Goal: Task Accomplishment & Management: Use online tool/utility

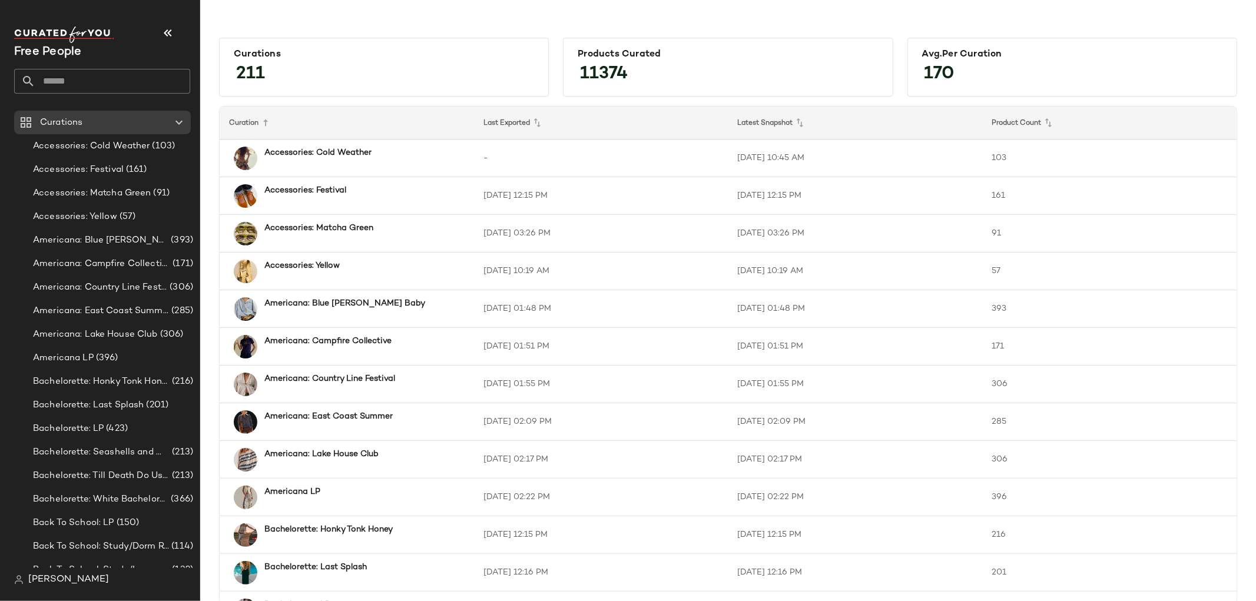
click at [64, 71] on input "text" at bounding box center [112, 81] width 155 height 25
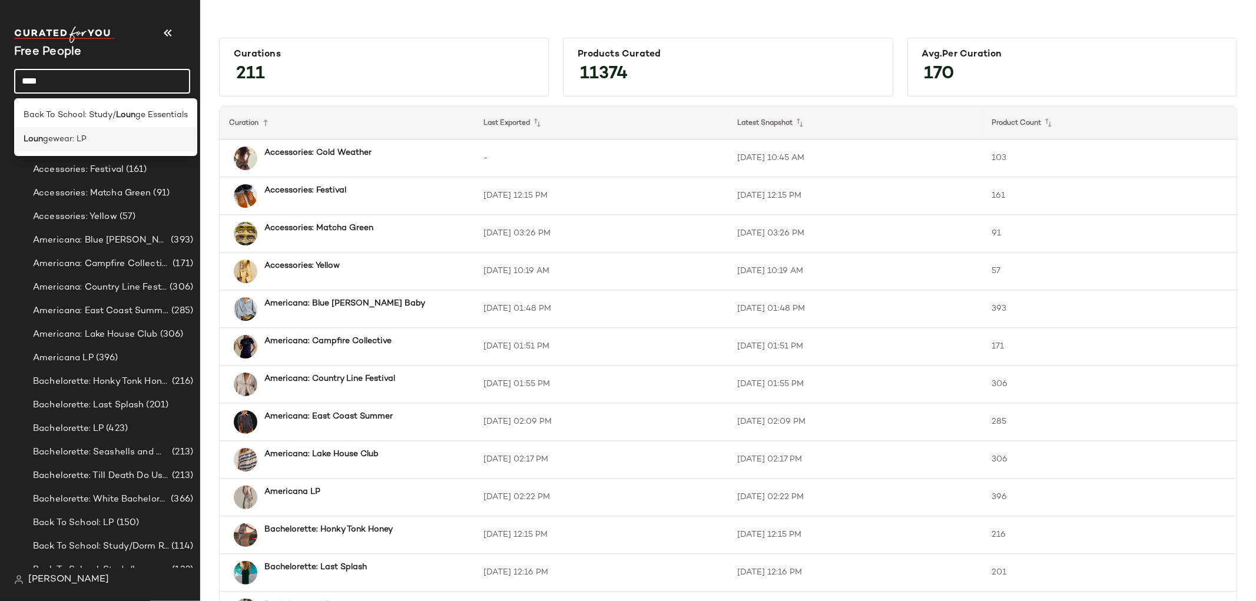
type input "****"
click at [101, 137] on div "Loun gewear: LP" at bounding box center [106, 139] width 164 height 12
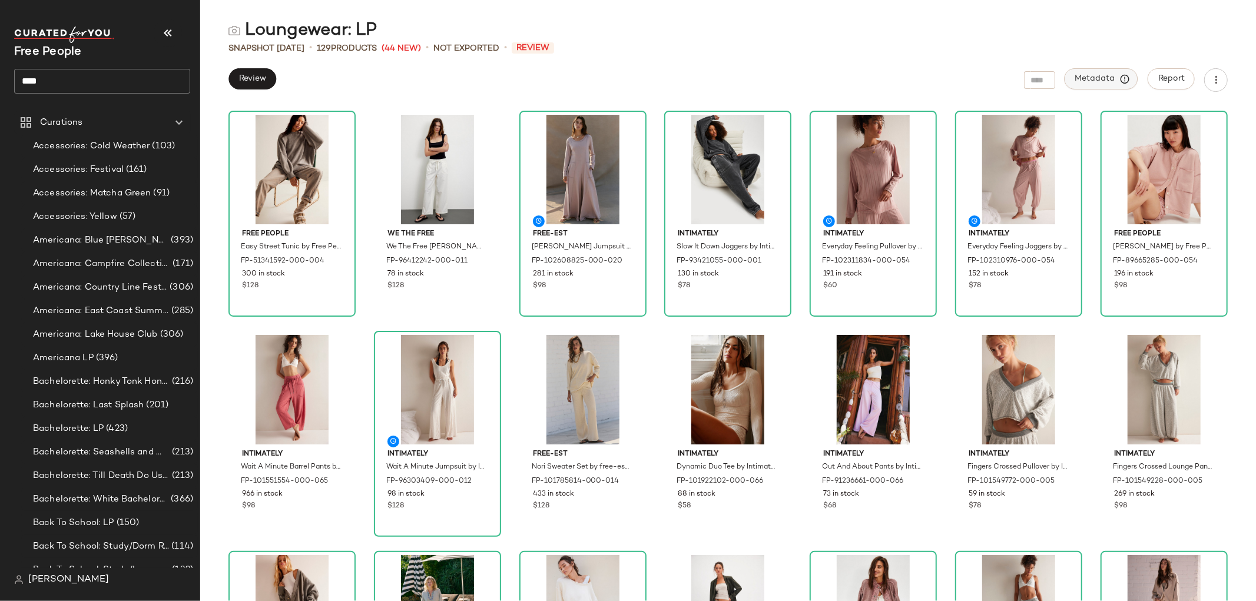
click at [1091, 81] on span "Metadata" at bounding box center [1101, 79] width 54 height 11
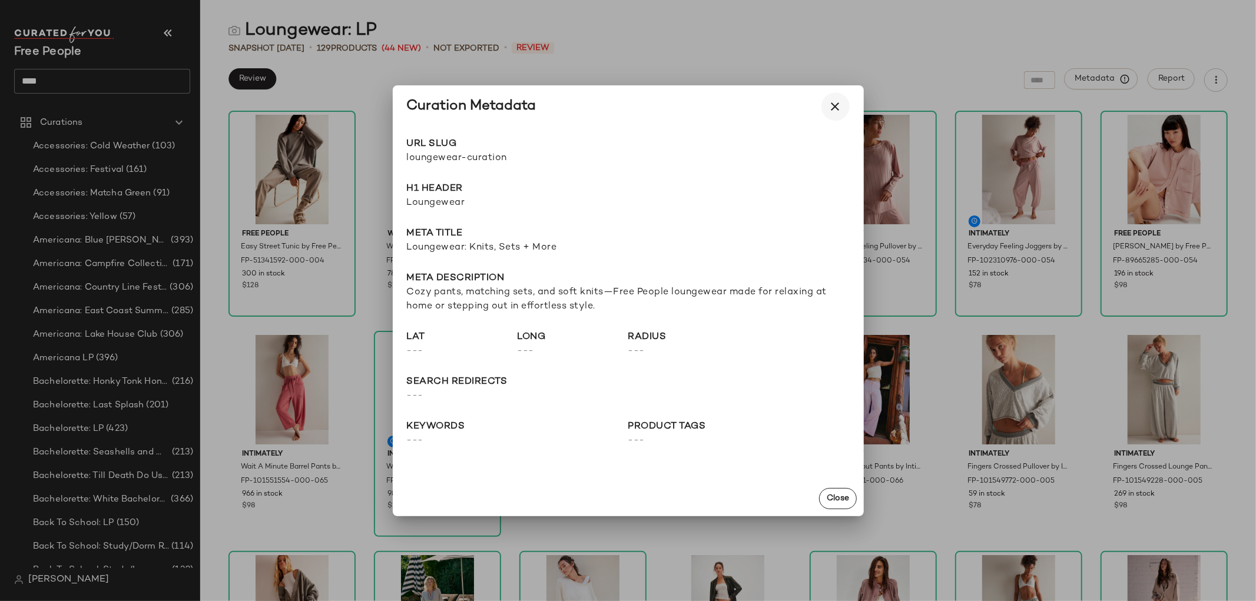
click at [837, 102] on icon "button" at bounding box center [835, 106] width 14 height 14
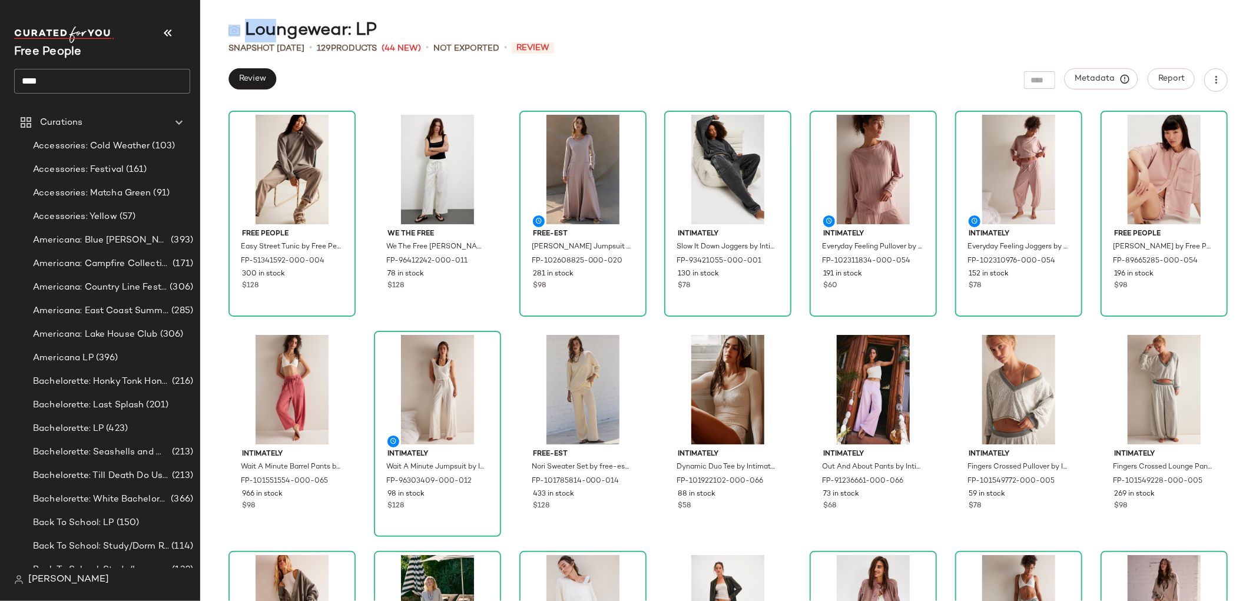
drag, startPoint x: 378, startPoint y: 28, endPoint x: 271, endPoint y: 31, distance: 107.2
click at [271, 31] on div "Loungewear: LP" at bounding box center [727, 31] width 1055 height 24
click at [271, 31] on div "Loungewear: LP" at bounding box center [302, 31] width 148 height 24
drag, startPoint x: 247, startPoint y: 32, endPoint x: 372, endPoint y: 34, distance: 124.8
click at [372, 34] on div "Loungewear: LP" at bounding box center [302, 31] width 148 height 24
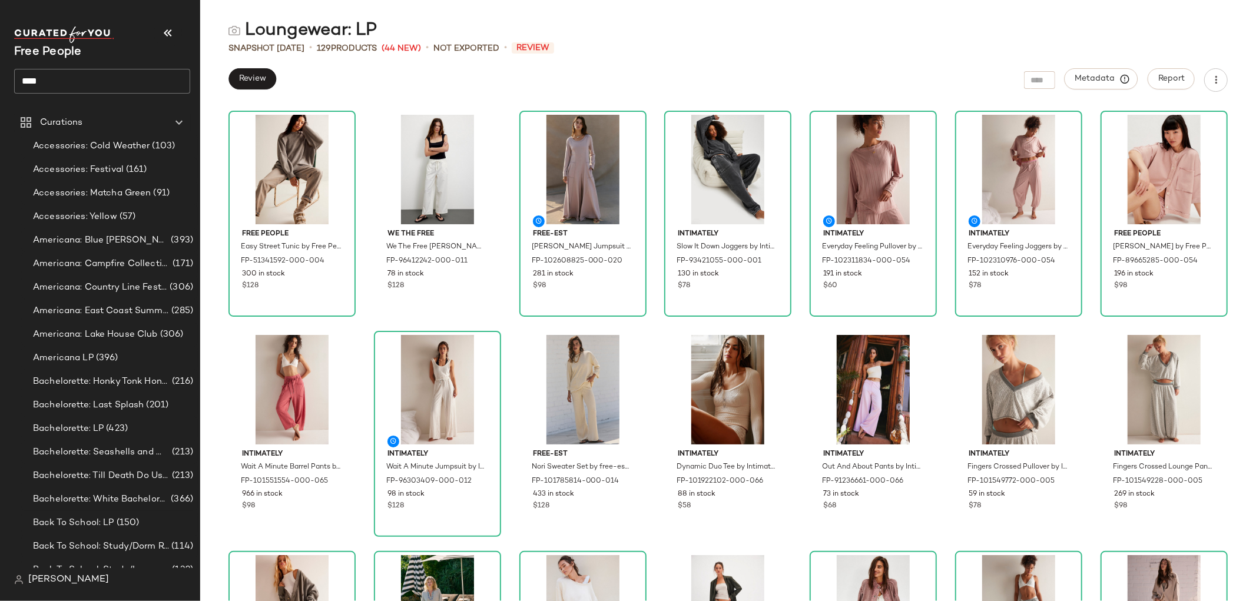
copy div "Loungewear: LP"
click at [1107, 74] on span "Metadata" at bounding box center [1101, 79] width 54 height 11
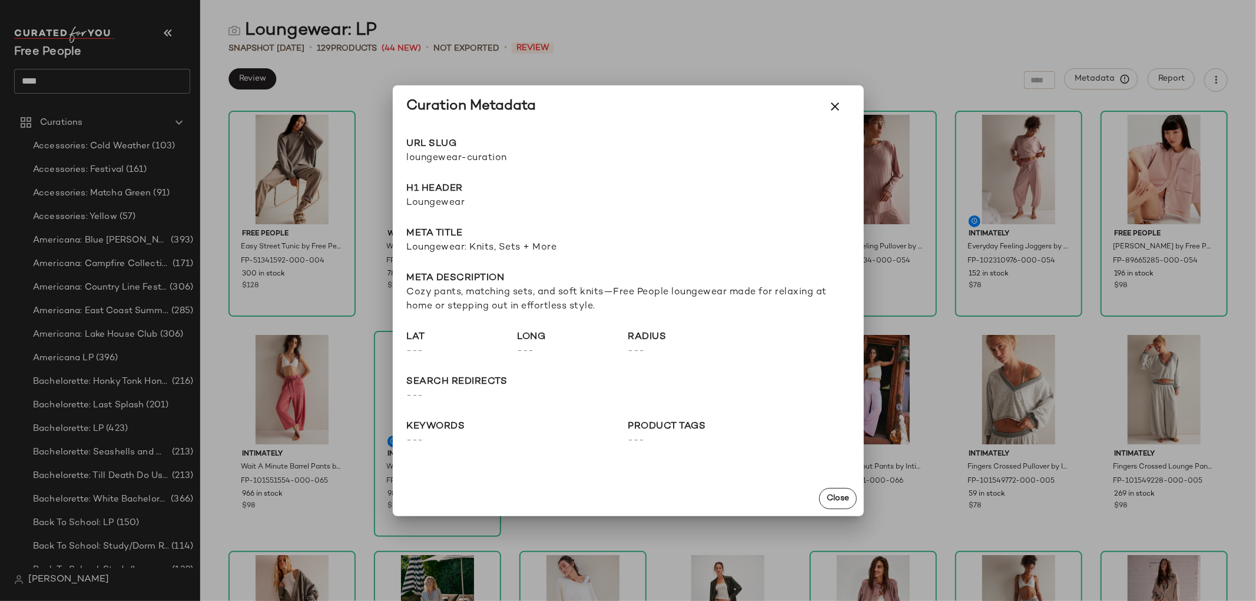
click at [443, 204] on span "Loungewear" at bounding box center [628, 203] width 443 height 14
copy span "Loungewear"
click at [476, 163] on span "loungewear-curation" at bounding box center [517, 158] width 221 height 14
click at [493, 158] on span "loungewear-curation" at bounding box center [517, 158] width 221 height 14
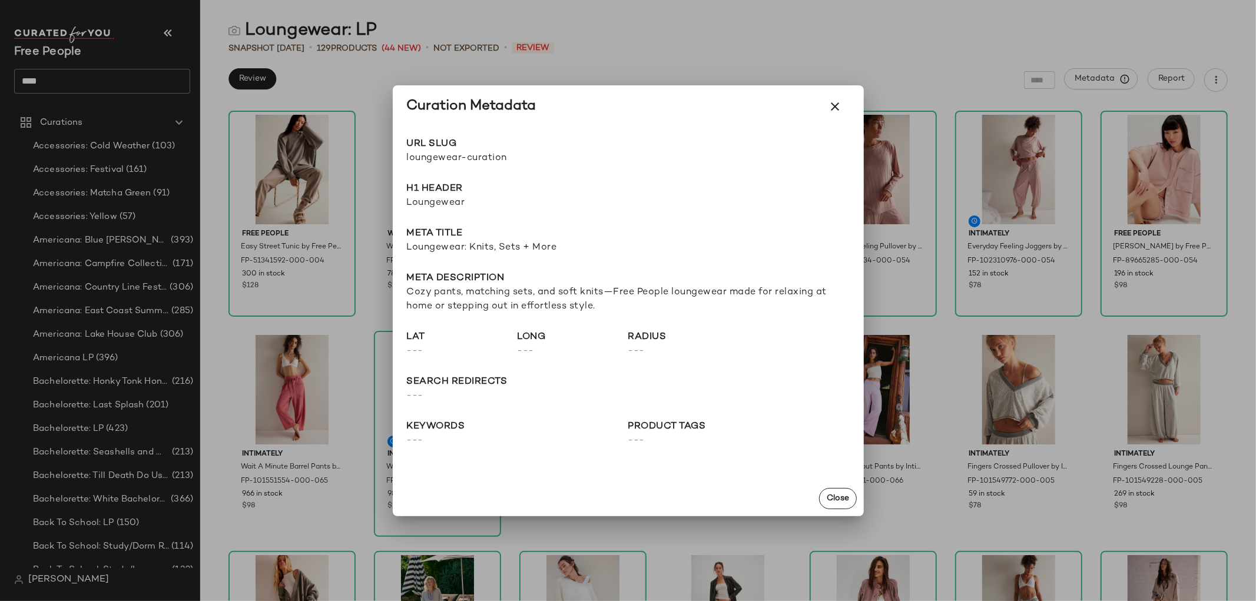
click at [492, 158] on span "loungewear-curation" at bounding box center [517, 158] width 221 height 14
copy div "loungewear-curation Go to Shop"
click at [532, 257] on div "URL Slug loungewear-curation Go to Shop H1 Header Loungewear Meta title Loungew…" at bounding box center [628, 304] width 471 height 353
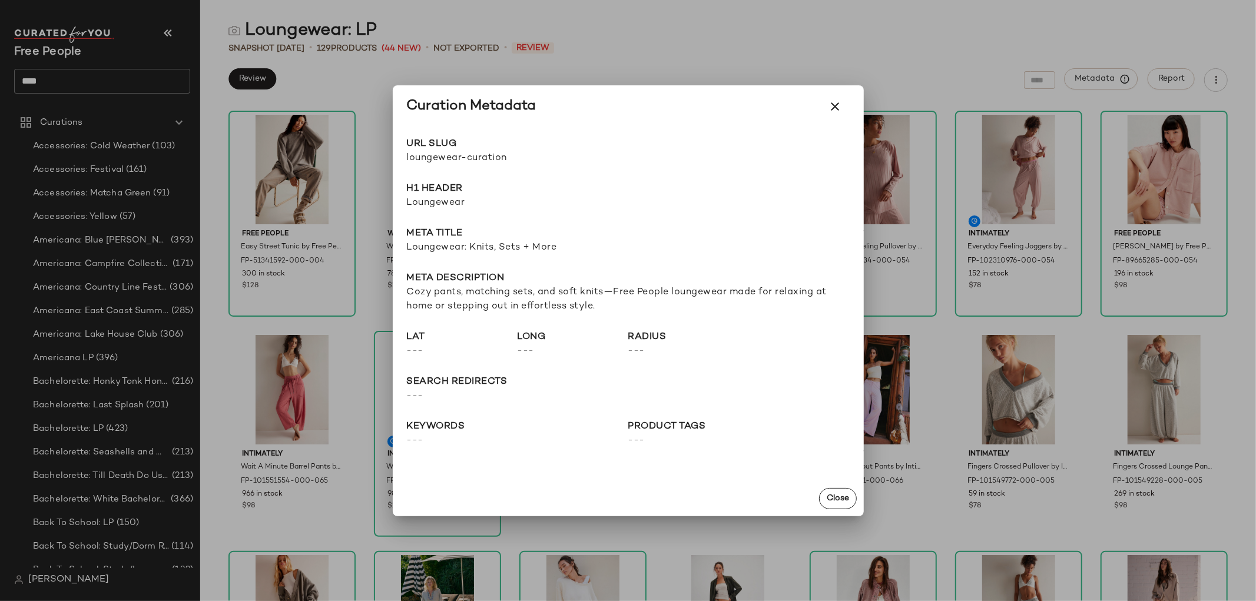
click at [543, 250] on span "Loungewear: Knits, Sets + More" at bounding box center [628, 248] width 443 height 14
copy span "Loungewear: Knits, Sets + More"
click at [542, 301] on span "Cozy pants, matching sets, and soft knits—Free People loungewear made for relax…" at bounding box center [628, 300] width 443 height 28
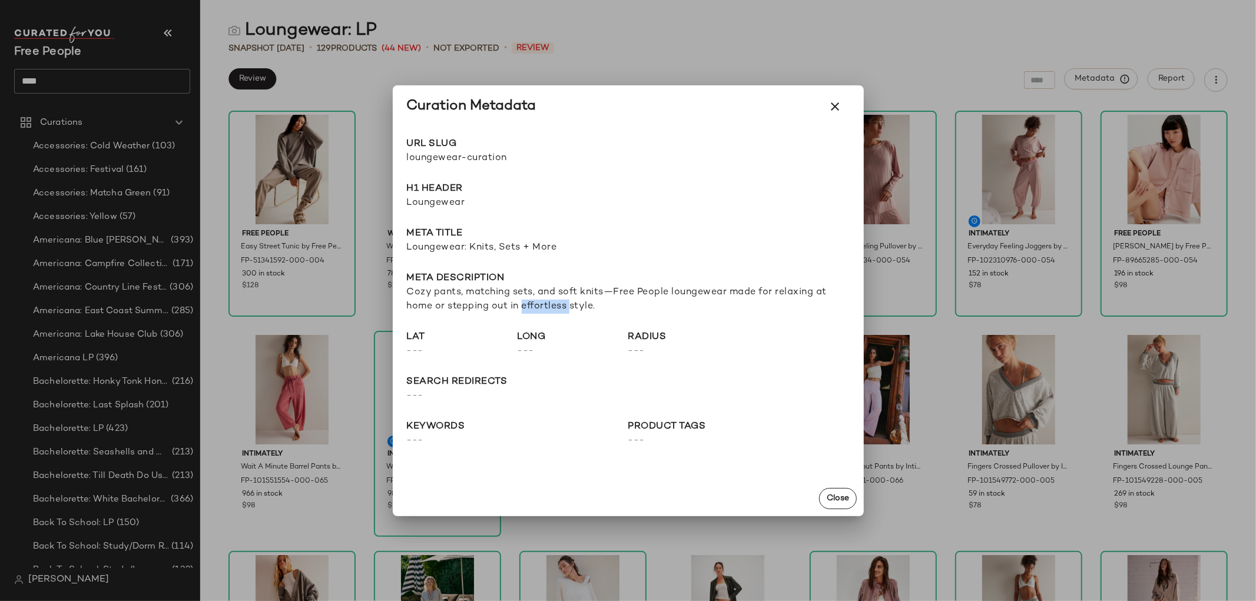
click at [542, 301] on span "Cozy pants, matching sets, and soft knits—Free People loungewear made for relax…" at bounding box center [628, 300] width 443 height 28
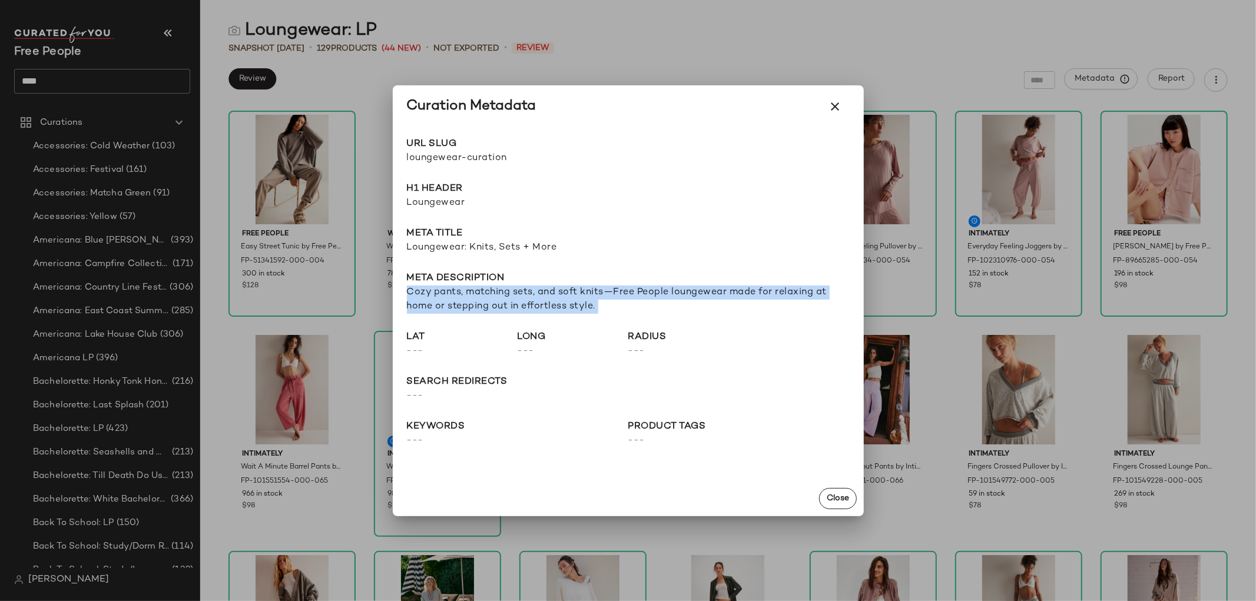
click at [542, 301] on span "Cozy pants, matching sets, and soft knits—Free People loungewear made for relax…" at bounding box center [628, 300] width 443 height 28
copy span "Cozy pants, matching sets, and soft knits—Free People loungewear made for relax…"
click at [680, 310] on span "Cozy pants, matching sets, and soft knits—Free People loungewear made for relax…" at bounding box center [628, 300] width 443 height 28
click at [611, 314] on div "URL Slug loungewear-curation Go to Shop H1 Header Loungewear Meta title Loungew…" at bounding box center [628, 304] width 471 height 353
drag, startPoint x: 598, startPoint y: 307, endPoint x: 407, endPoint y: 289, distance: 192.1
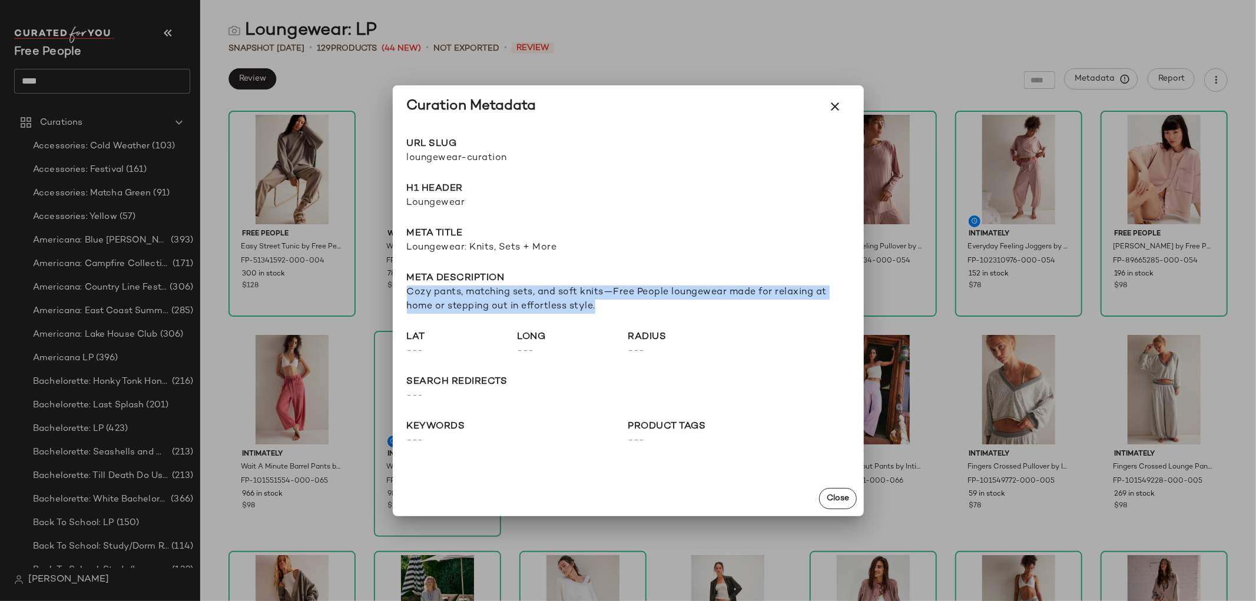
click at [407, 289] on span "Cozy pants, matching sets, and soft knits—Free People loungewear made for relax…" at bounding box center [628, 300] width 443 height 28
copy span "Cozy pants, matching sets, and soft knits—Free People loungewear made for relax…"
click at [836, 105] on icon "button" at bounding box center [835, 106] width 14 height 14
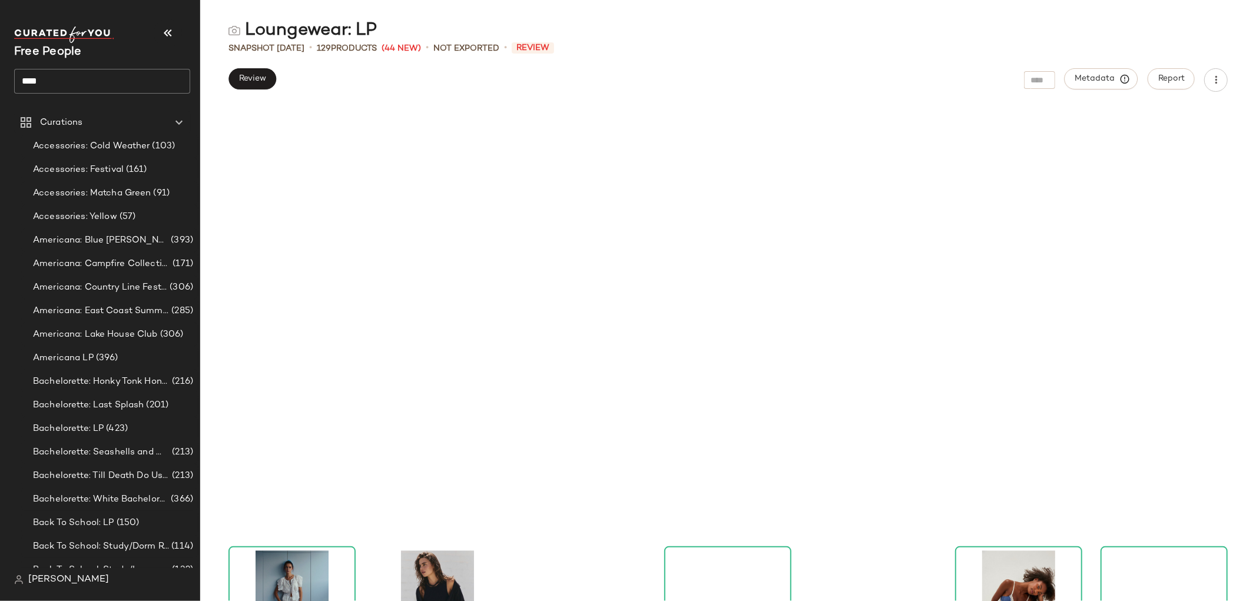
scroll to position [3315, 0]
